Goal: Information Seeking & Learning: Check status

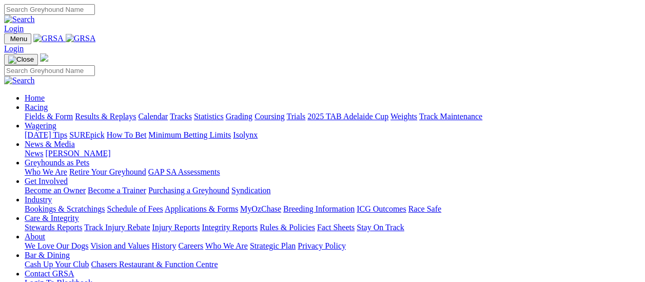
click at [47, 112] on link "Fields & Form" at bounding box center [49, 116] width 48 height 9
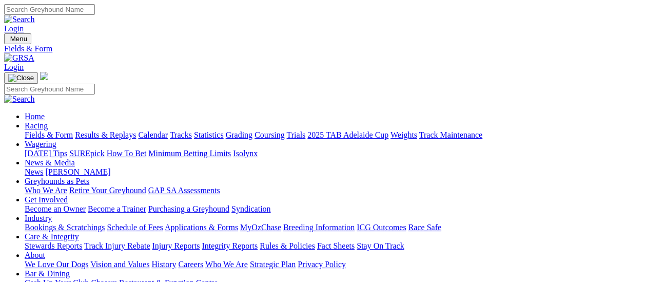
click at [105, 130] on link "Results & Replays" at bounding box center [105, 134] width 61 height 9
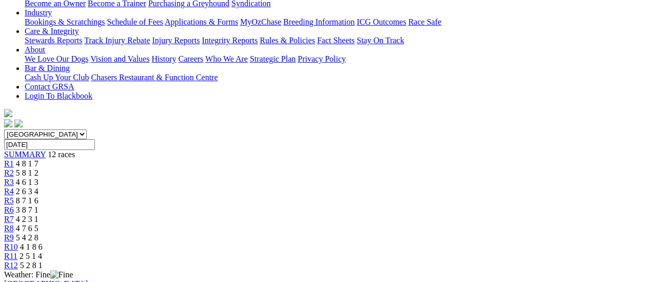
scroll to position [103, 0]
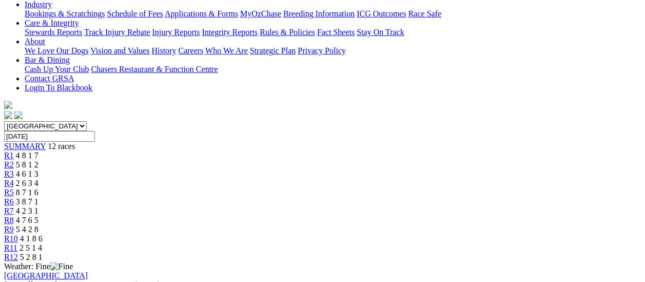
scroll to position [103, 0]
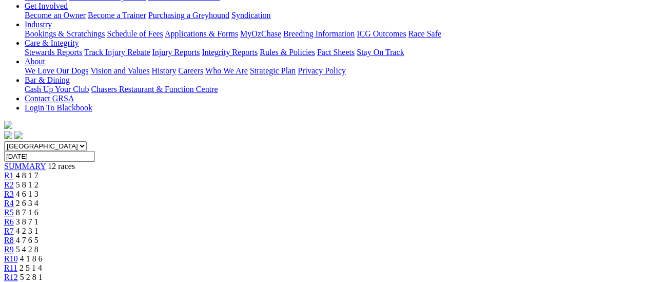
scroll to position [154, 0]
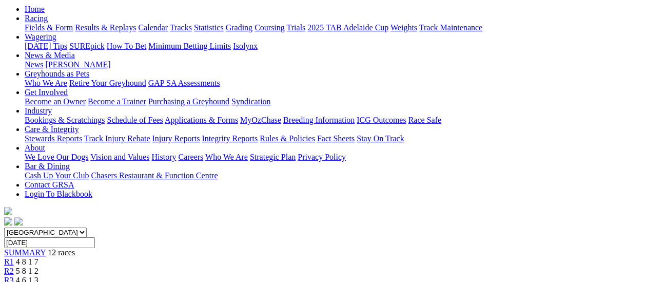
scroll to position [103, 0]
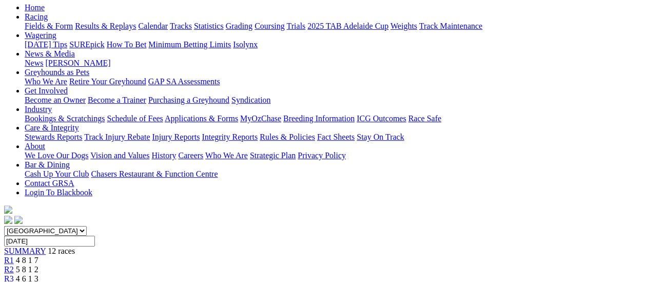
scroll to position [103, 0]
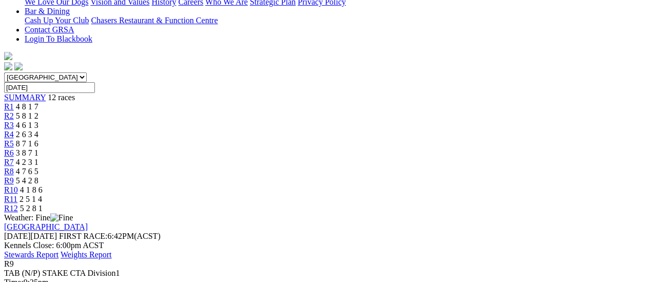
scroll to position [205, 0]
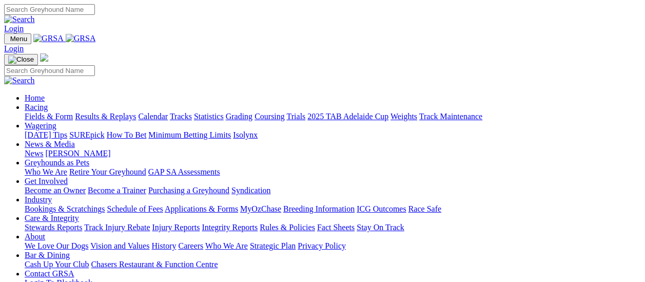
click at [110, 149] on link "[PERSON_NAME]" at bounding box center [77, 153] width 65 height 9
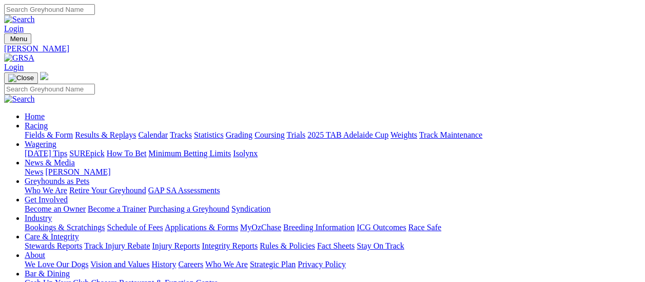
click at [53, 130] on link "Fields & Form" at bounding box center [49, 134] width 48 height 9
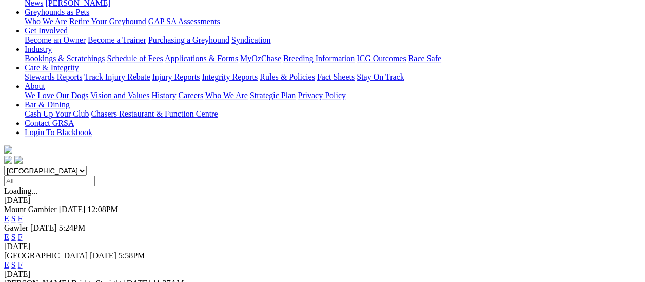
scroll to position [154, 0]
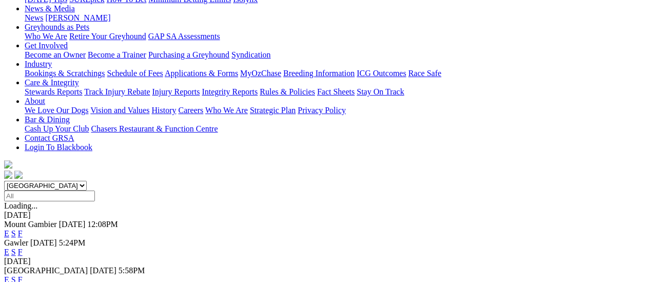
click at [23, 247] on link "F" at bounding box center [20, 251] width 5 height 9
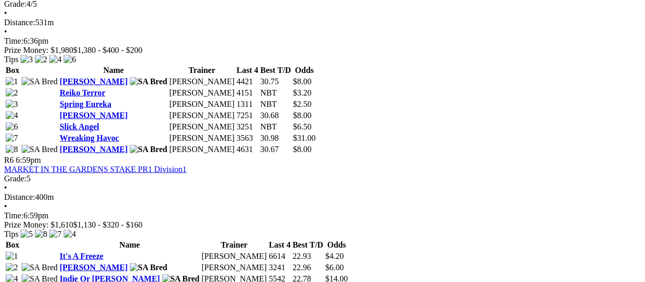
scroll to position [1283, 0]
